Goal: Task Accomplishment & Management: Use online tool/utility

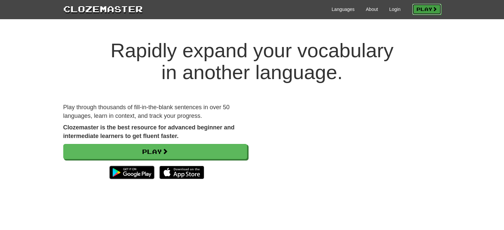
click at [426, 9] on link "Play" at bounding box center [426, 9] width 29 height 11
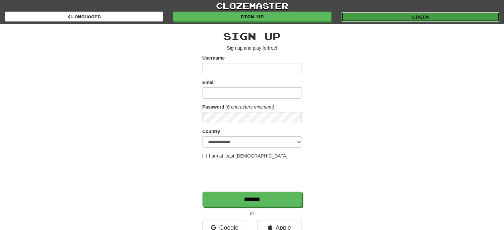
click at [381, 18] on link "Login" at bounding box center [421, 17] width 158 height 10
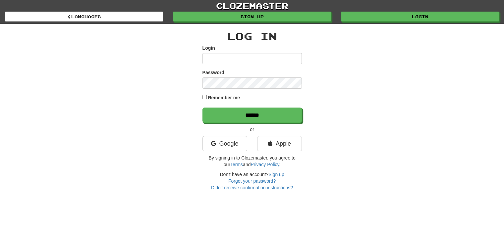
type input "********"
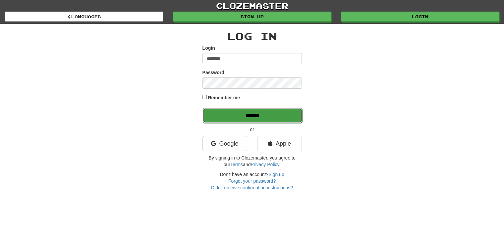
click at [225, 114] on input "******" at bounding box center [252, 115] width 99 height 15
